Goal: Task Accomplishment & Management: Complete application form

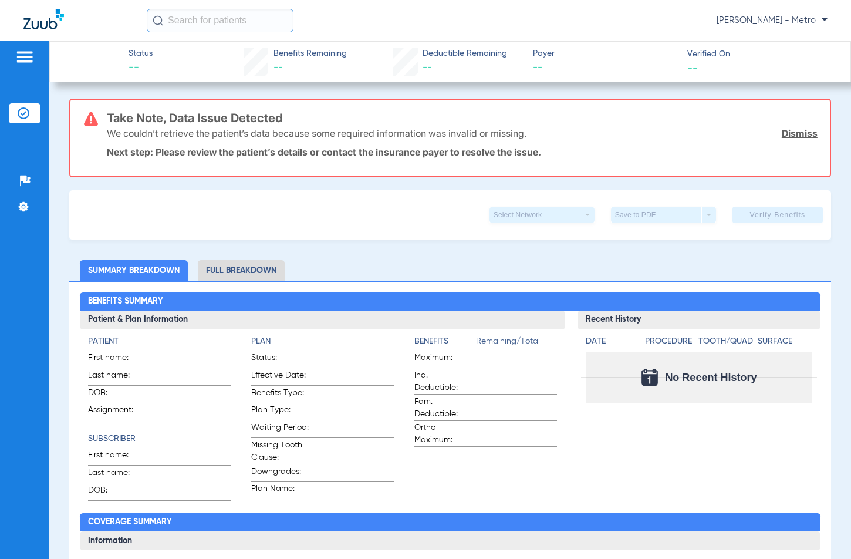
click at [19, 55] on img at bounding box center [24, 57] width 19 height 14
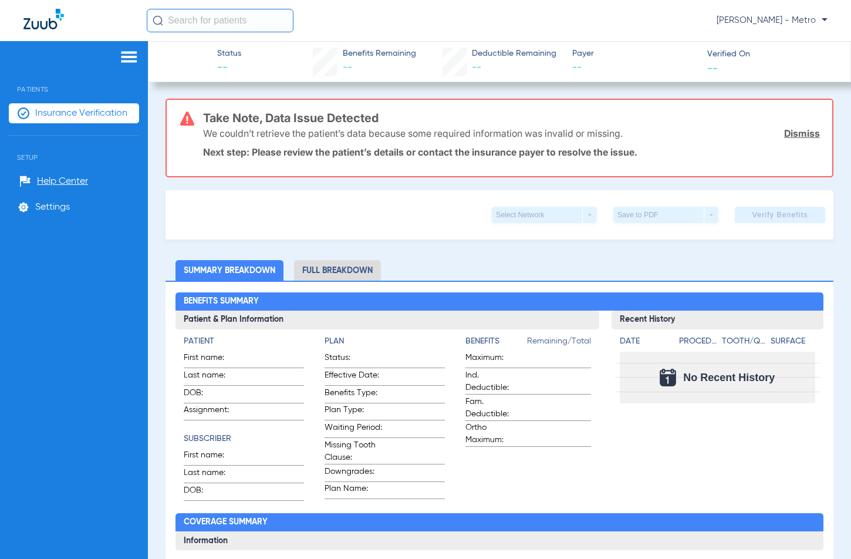
click at [50, 120] on li "Insurance Verification" at bounding box center [74, 113] width 130 height 20
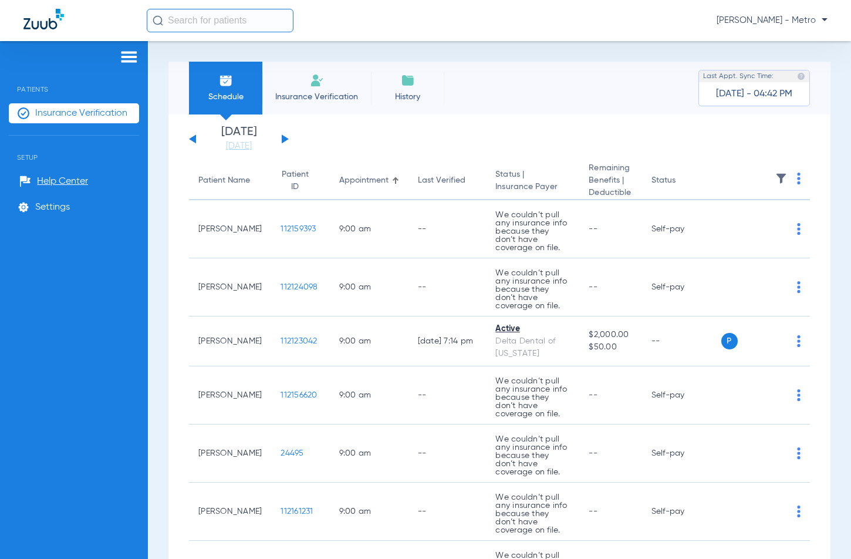
click at [314, 90] on li "Insurance Verification" at bounding box center [316, 88] width 109 height 53
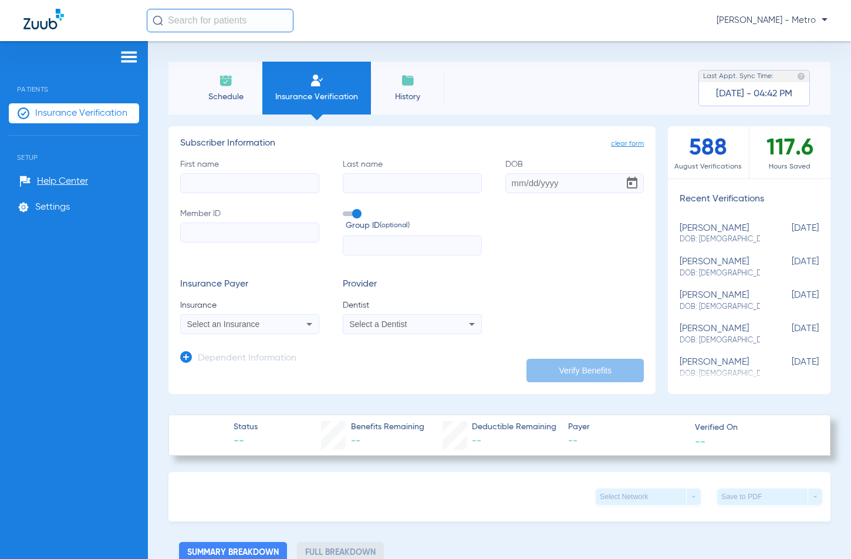
click at [256, 191] on input "First name" at bounding box center [249, 183] width 139 height 20
type input "[PERSON_NAME]"
click at [379, 178] on input "Last name" at bounding box center [412, 183] width 139 height 20
type input "[PERSON_NAME]"
click at [505, 183] on input "DOB" at bounding box center [574, 183] width 139 height 20
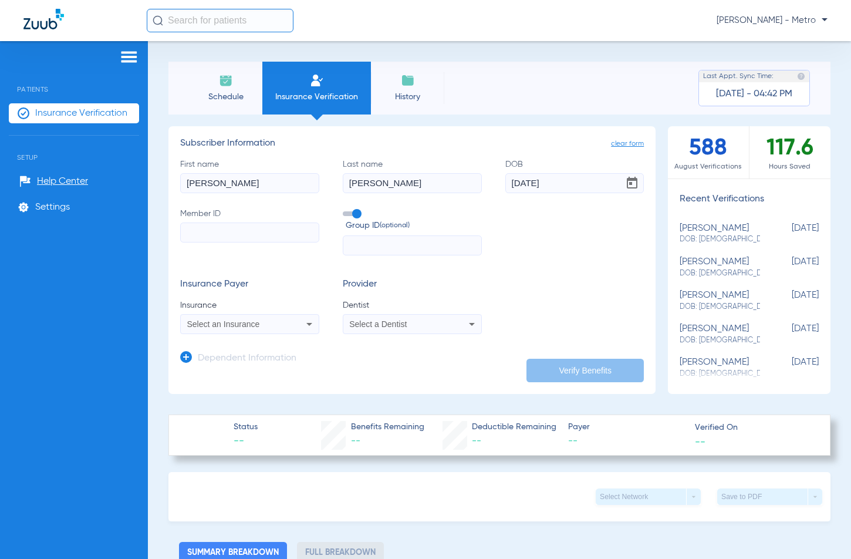
type input "[DATE]"
click at [249, 240] on input "Member ID" at bounding box center [249, 232] width 139 height 20
click at [242, 228] on input "Member ID Required" at bounding box center [249, 232] width 139 height 20
paste input "99D852469409"
type input "99D852469409"
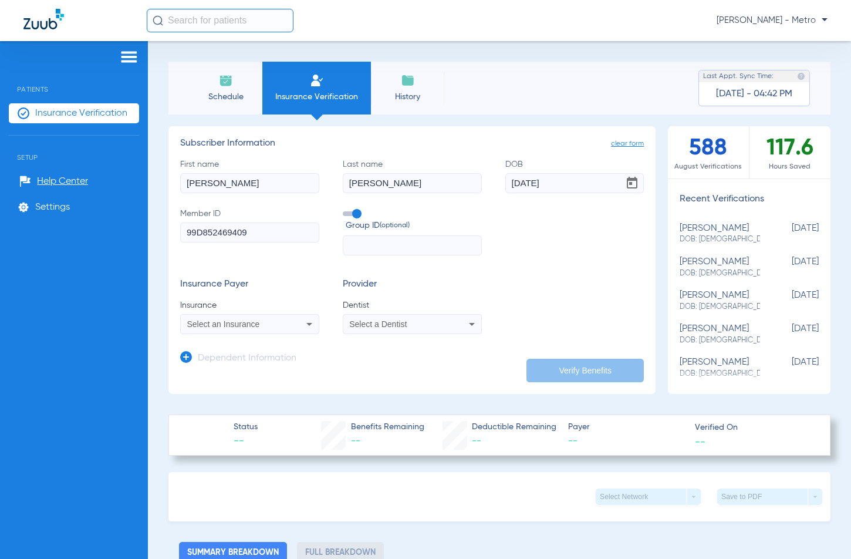
click at [245, 315] on mat-select "Select an Insurance" at bounding box center [249, 324] width 139 height 20
click at [239, 326] on span "Select an Insurance" at bounding box center [223, 323] width 73 height 9
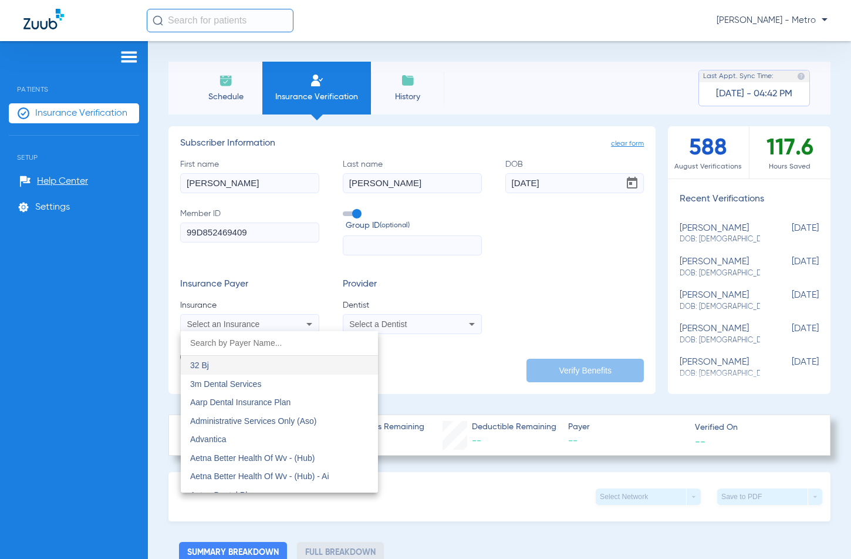
click at [229, 343] on input "dropdown search" at bounding box center [279, 343] width 197 height 24
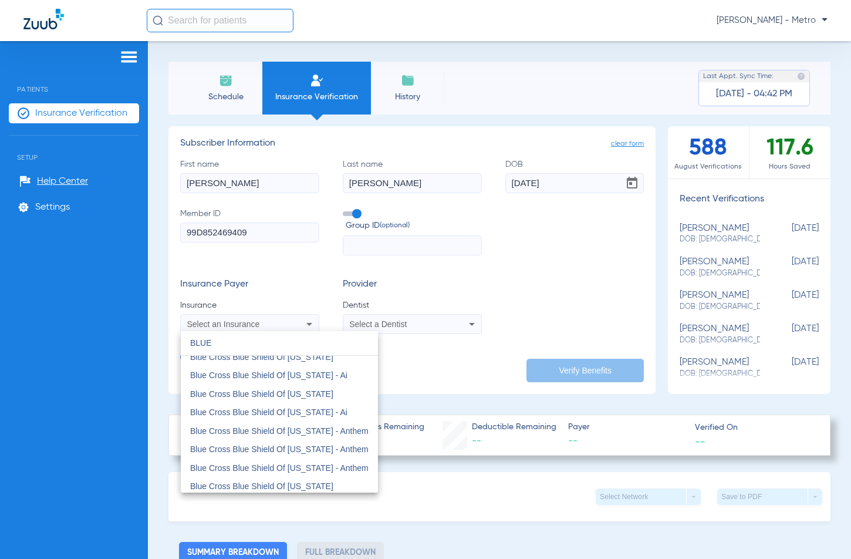
scroll to position [176, 0]
drag, startPoint x: 324, startPoint y: 353, endPoint x: 310, endPoint y: 355, distance: 13.6
click at [310, 355] on span "BLUE close" at bounding box center [259, 343] width 138 height 24
type input "BLUE"
click at [301, 361] on mat-option "Blue Cross Blue Shield Of [US_STATE]" at bounding box center [279, 355] width 197 height 19
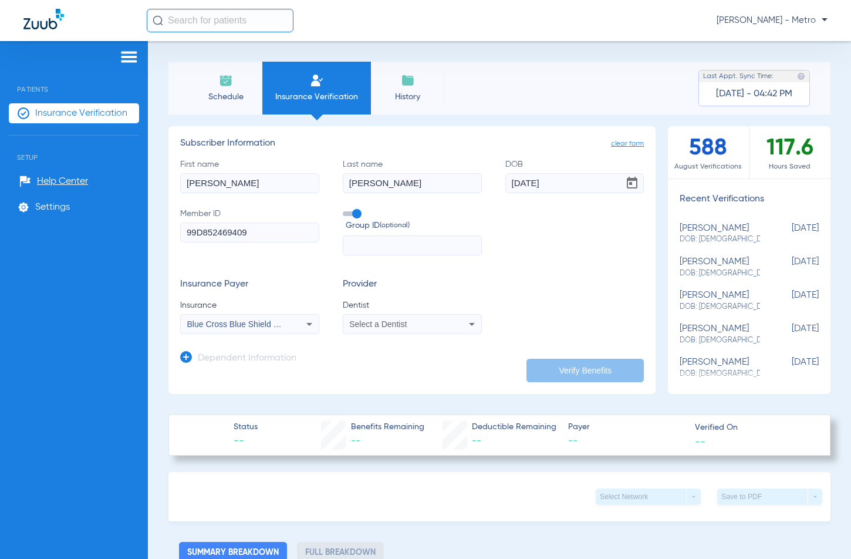
click at [388, 325] on span "Select a Dentist" at bounding box center [378, 323] width 58 height 9
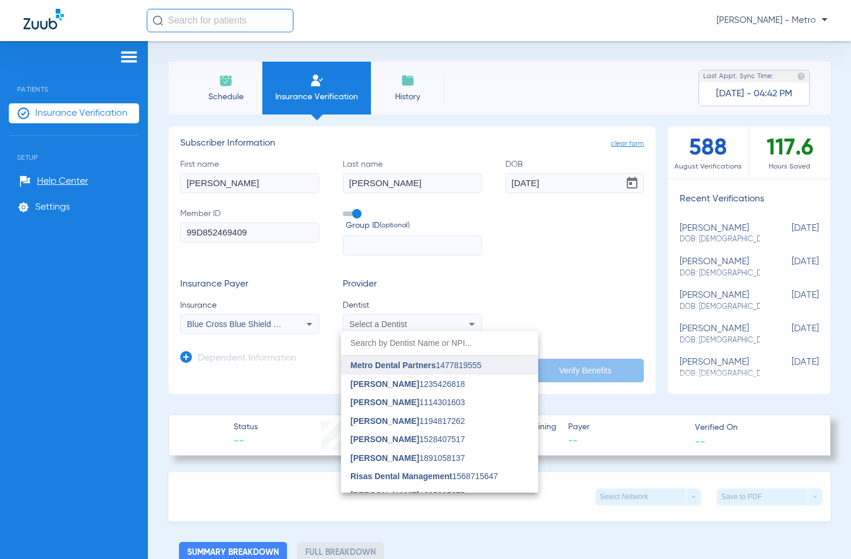
click at [390, 361] on span "Metro Dental Partners" at bounding box center [392, 364] width 85 height 9
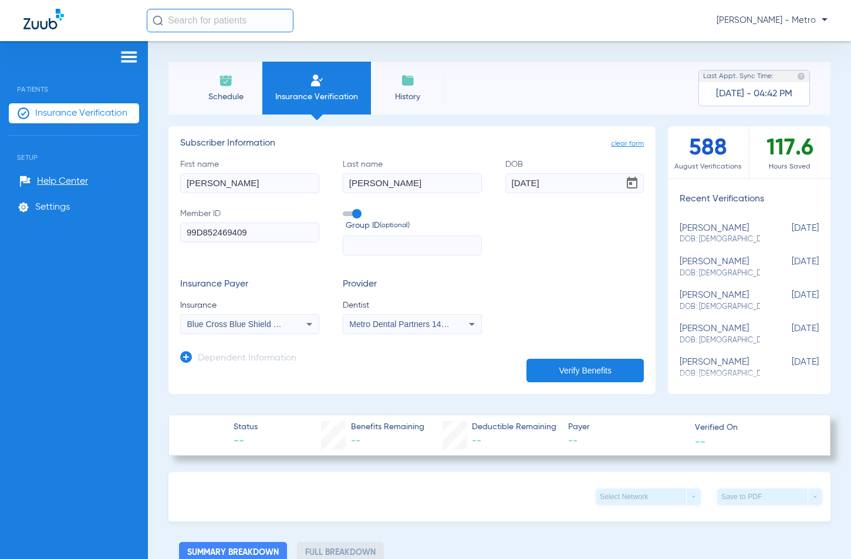
click at [589, 371] on button "Verify Benefits" at bounding box center [584, 370] width 117 height 23
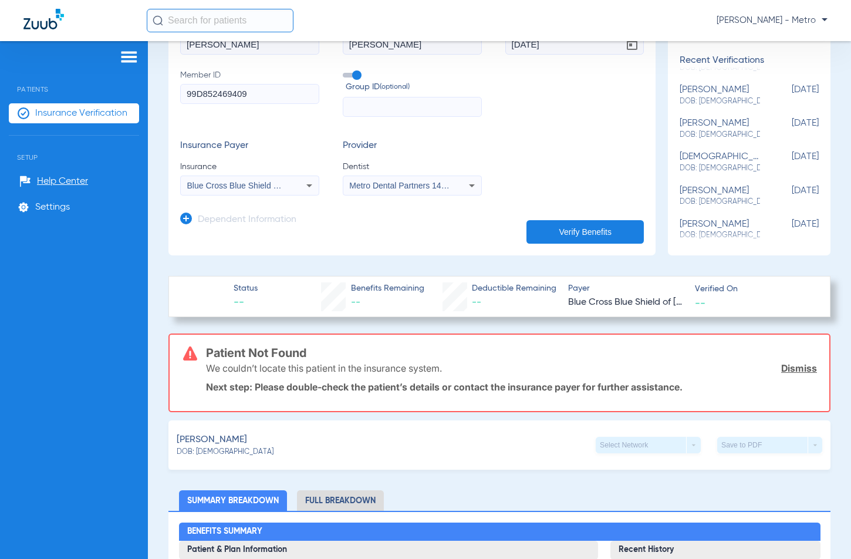
scroll to position [117, 0]
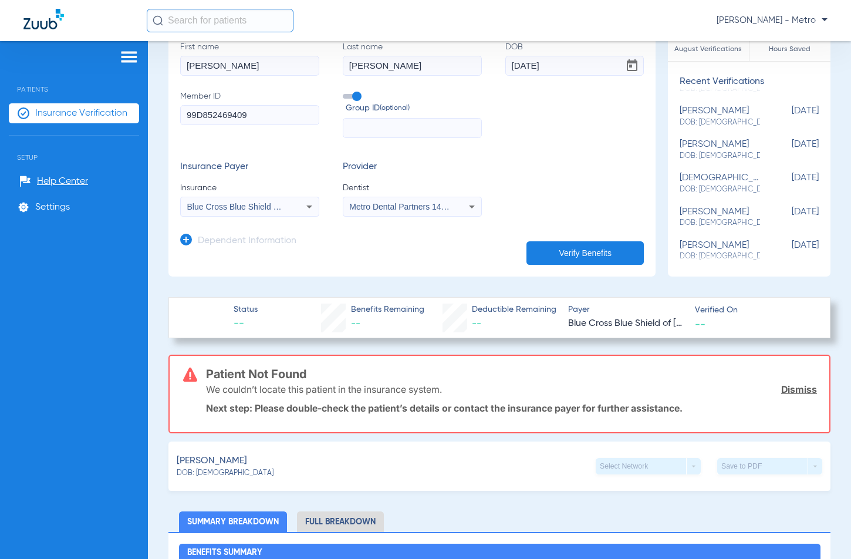
click at [218, 211] on span "Blue Cross Blue Shield Of [US_STATE]" at bounding box center [258, 206] width 143 height 9
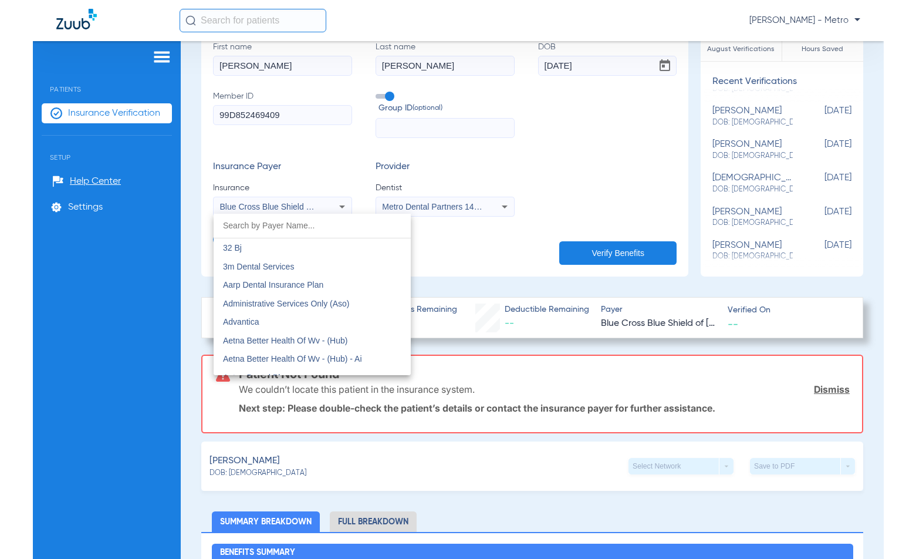
scroll to position [769, 0]
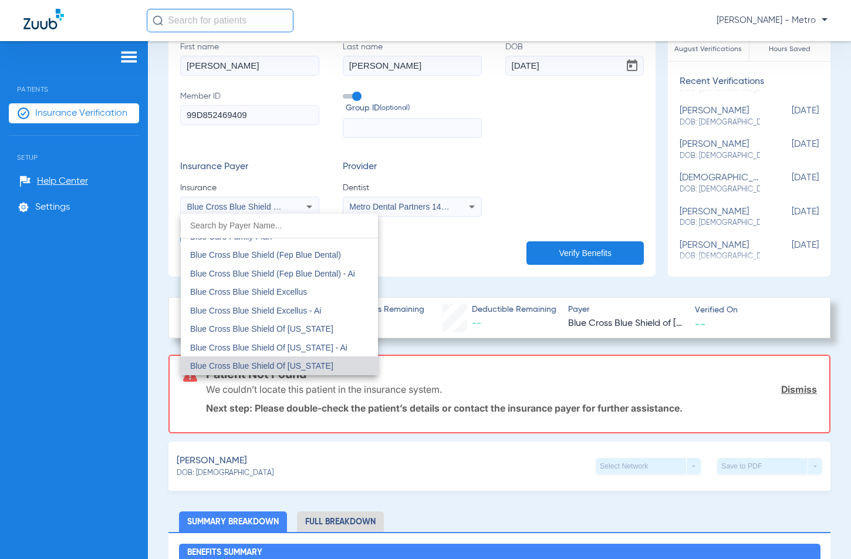
click at [218, 211] on div at bounding box center [425, 279] width 851 height 559
